Goal: Transaction & Acquisition: Purchase product/service

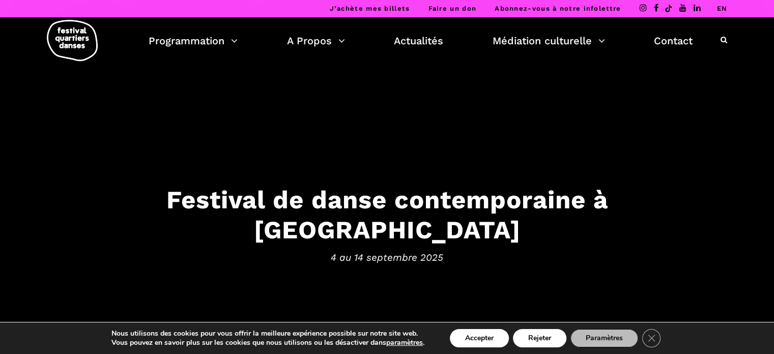
scroll to position [84, 0]
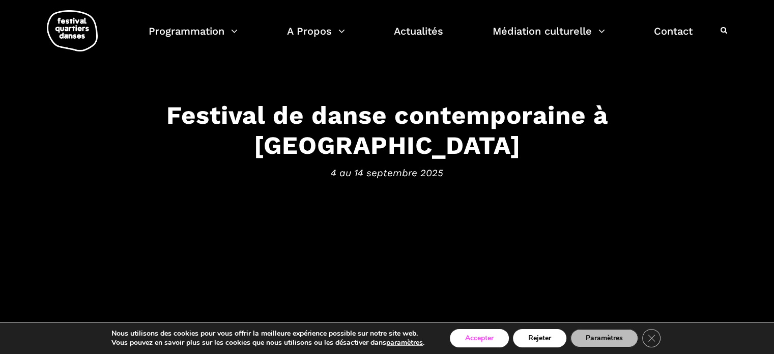
click at [477, 333] on button "Accepter" at bounding box center [479, 338] width 59 height 18
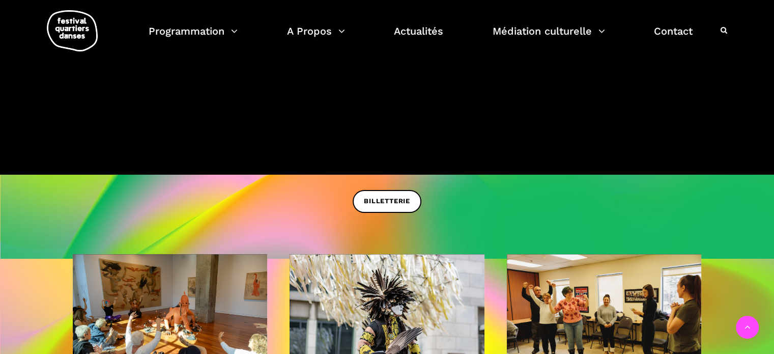
scroll to position [255, 0]
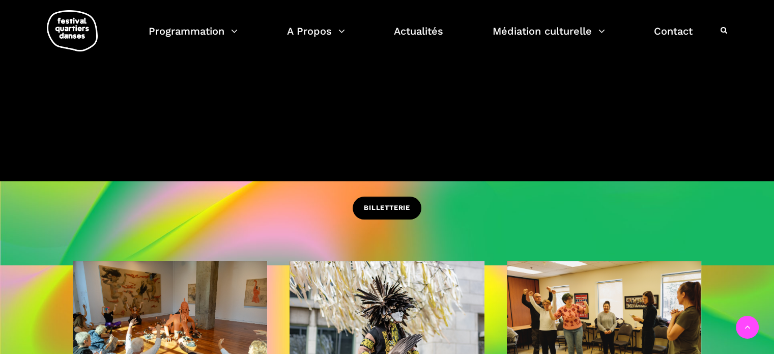
click at [393, 205] on span "BILLETTERIE" at bounding box center [387, 208] width 46 height 11
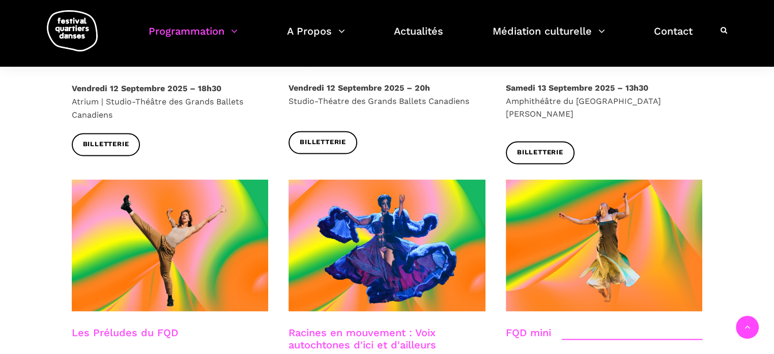
scroll to position [1273, 0]
